Goal: Find specific page/section: Find specific page/section

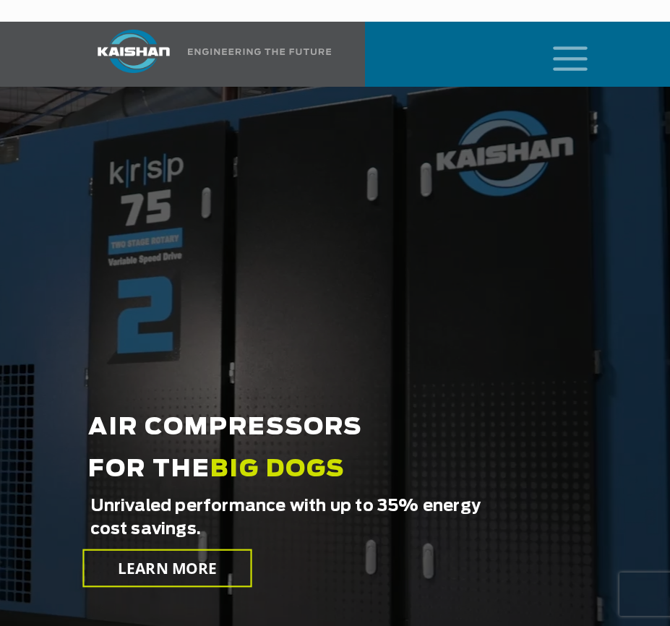
click at [558, 37] on icon "mobile menu" at bounding box center [570, 57] width 46 height 45
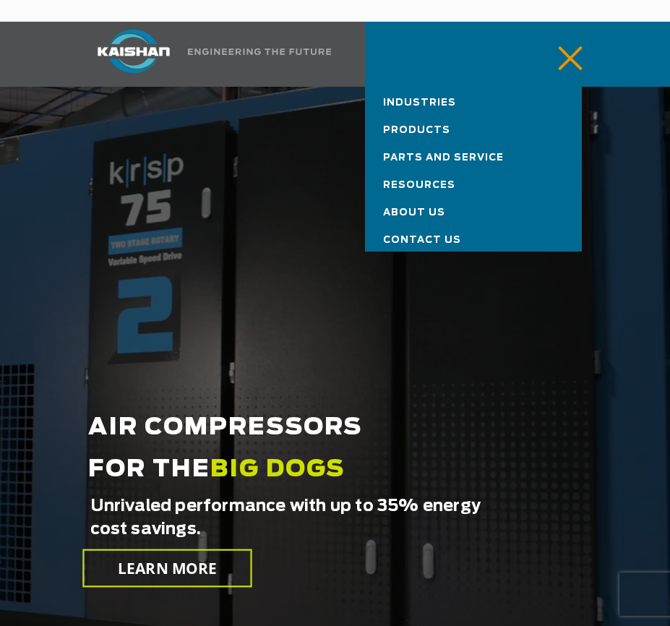
click at [484, 142] on link "Parts and Service" at bounding box center [473, 155] width 217 height 27
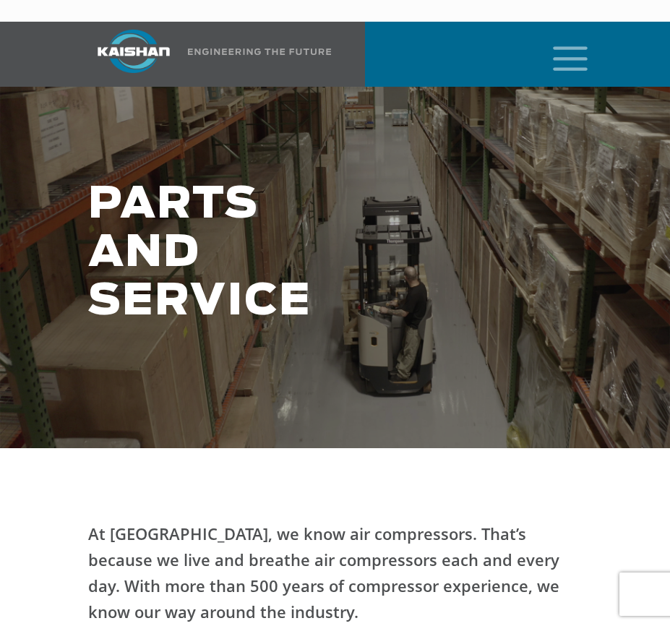
click at [563, 40] on icon "mobile menu" at bounding box center [570, 57] width 46 height 45
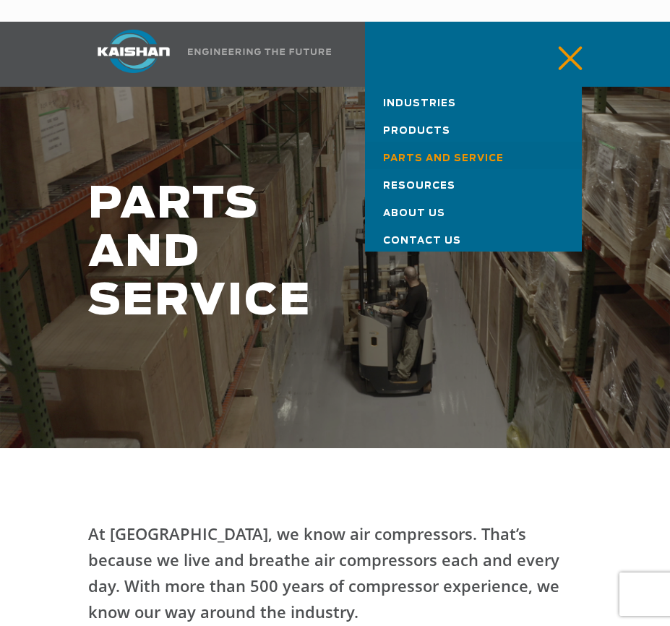
click at [510, 114] on link "Products" at bounding box center [473, 127] width 217 height 27
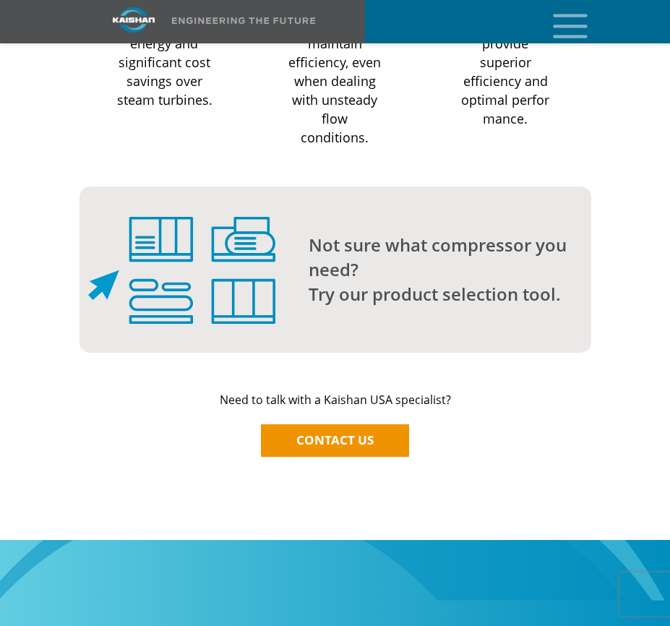
scroll to position [1301, 0]
